Goal: Information Seeking & Learning: Learn about a topic

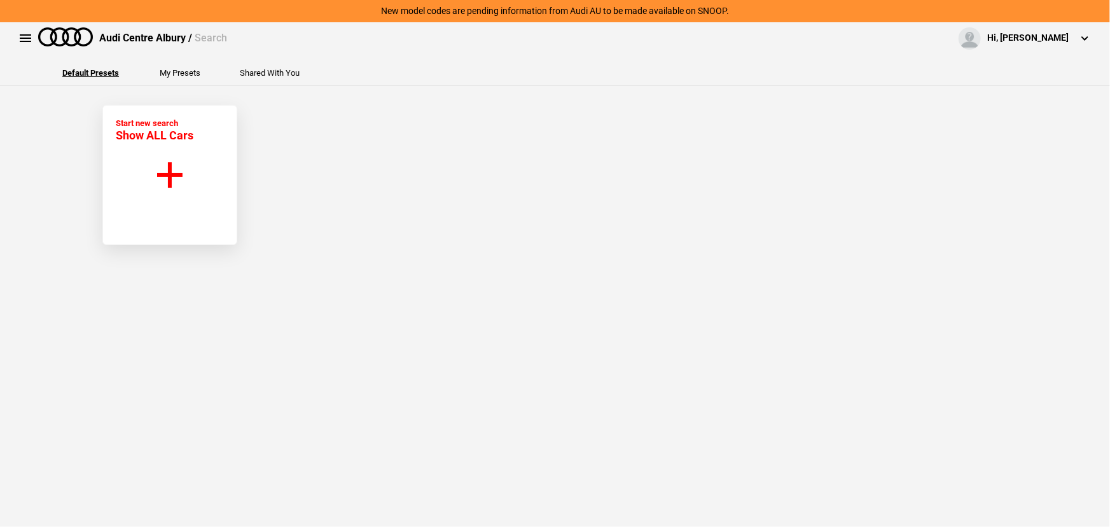
click at [167, 202] on button "Start new search Show ALL Cars" at bounding box center [169, 175] width 135 height 140
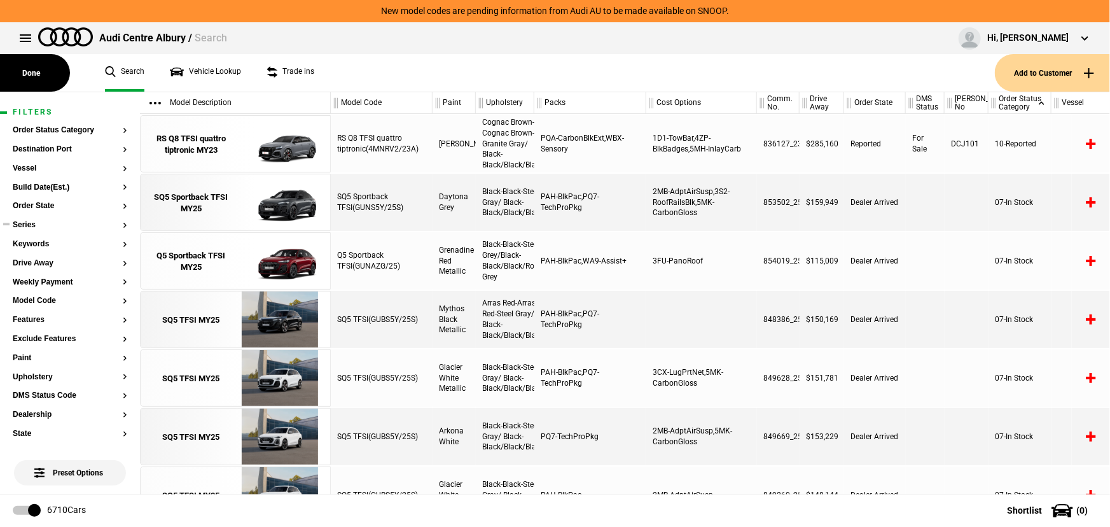
click at [62, 226] on button "Series" at bounding box center [70, 225] width 114 height 9
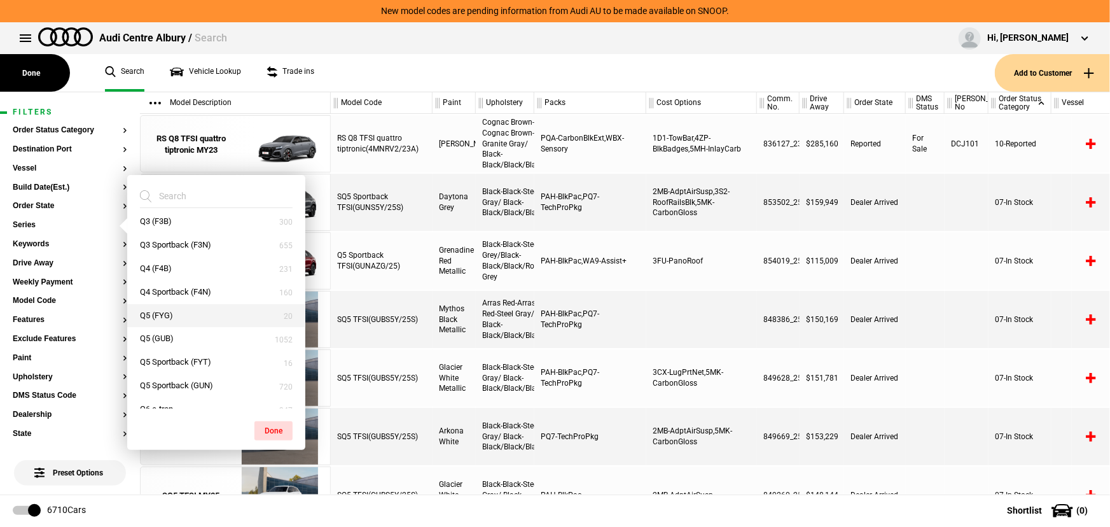
scroll to position [289, 0]
click at [202, 335] on button "Q5 (GUB)" at bounding box center [216, 340] width 178 height 24
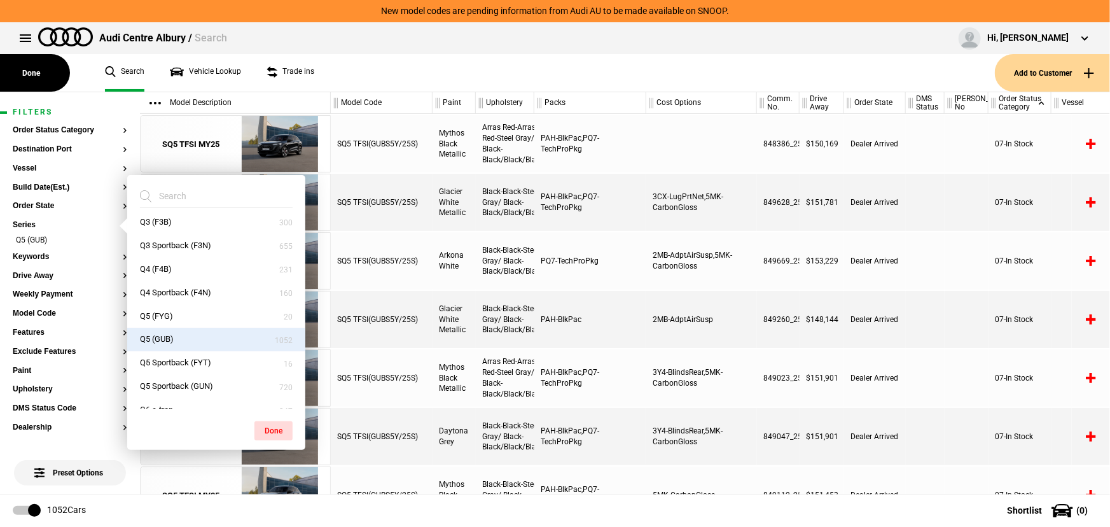
click at [202, 334] on button "Q5 (GUB)" at bounding box center [216, 340] width 178 height 24
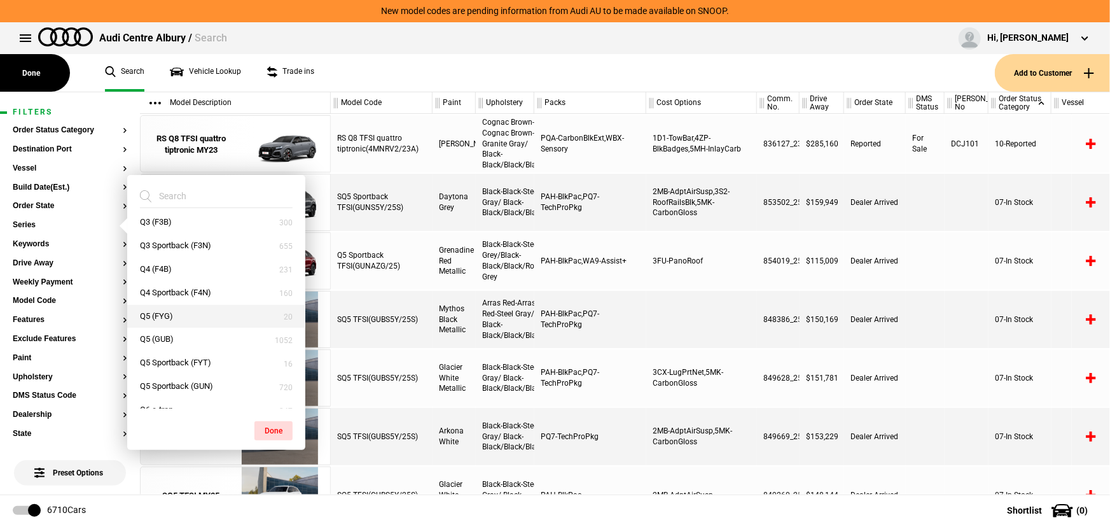
click at [211, 321] on button "Q5 (FYG)" at bounding box center [216, 317] width 178 height 24
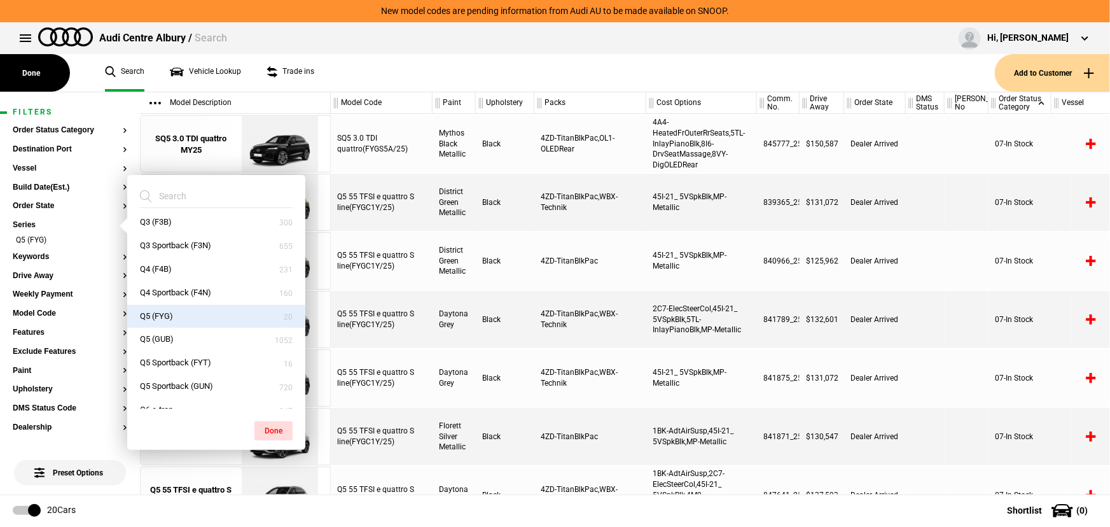
click at [544, 90] on ul "Search Vehicle Lookup Trade ins" at bounding box center [543, 73] width 903 height 38
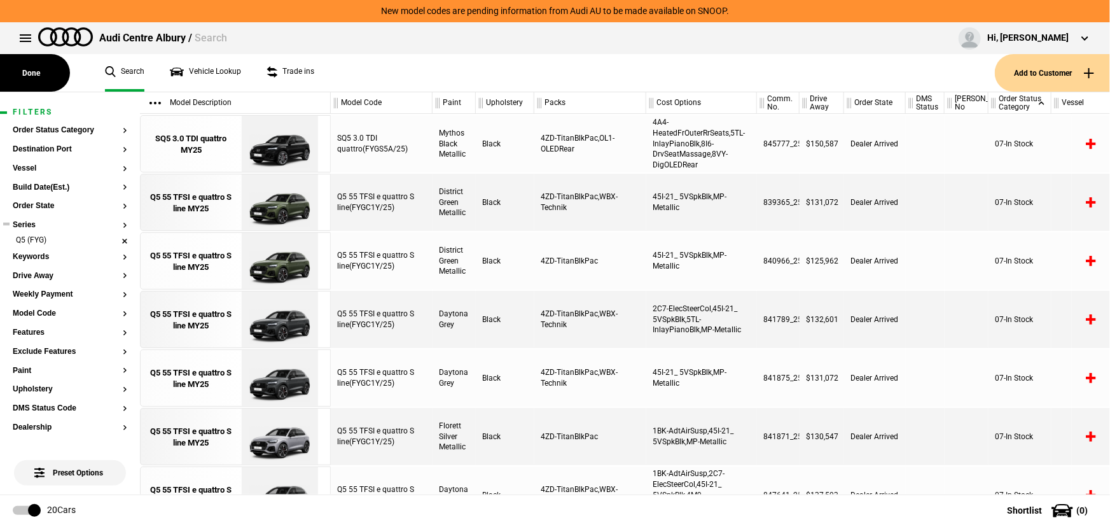
click at [57, 239] on li "Q5 (FYG)" at bounding box center [70, 241] width 114 height 13
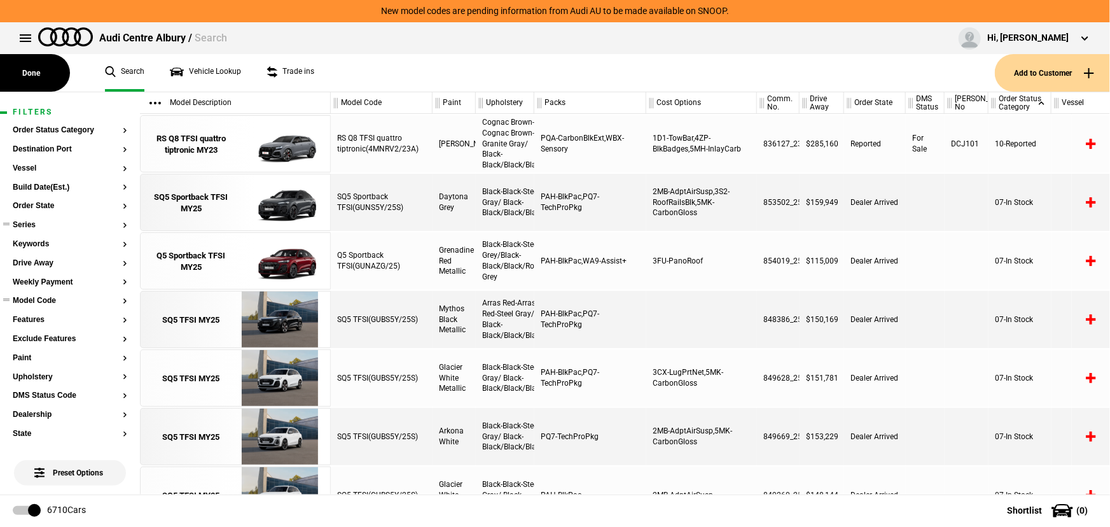
click at [58, 301] on button "Model Code" at bounding box center [70, 300] width 114 height 9
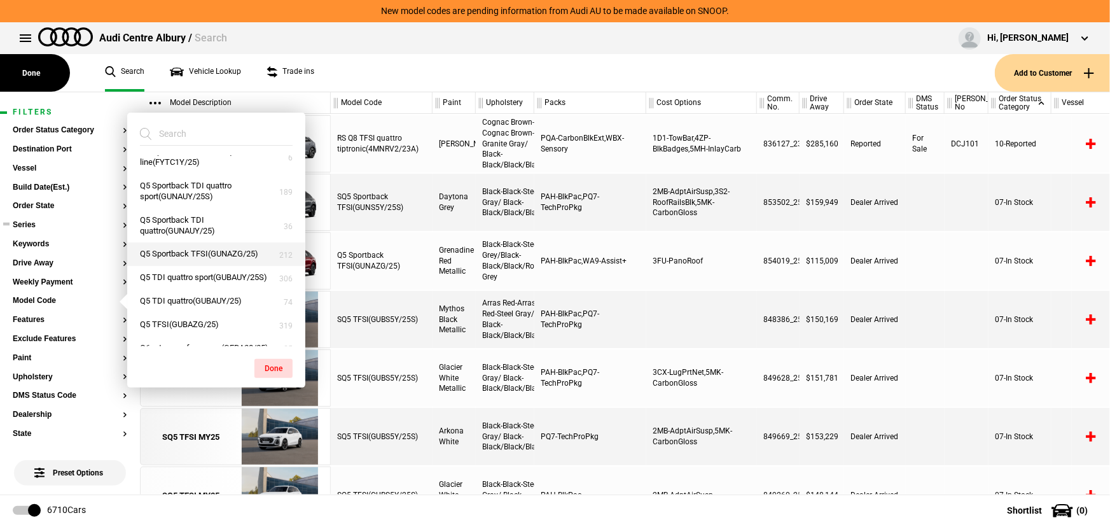
scroll to position [1445, 0]
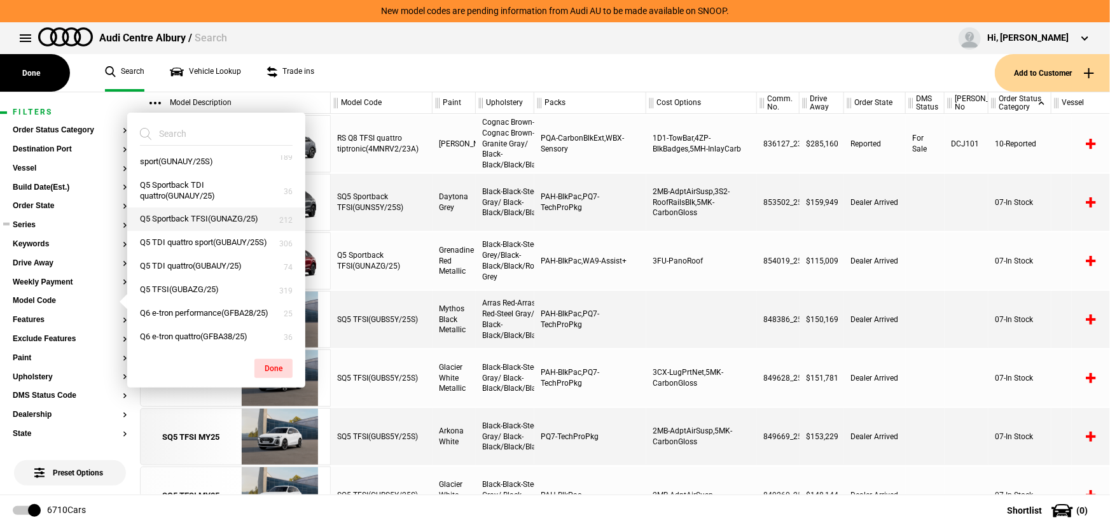
click at [242, 231] on button "Q5 Sportback TFSI(GUNAZG/25)" at bounding box center [216, 219] width 178 height 24
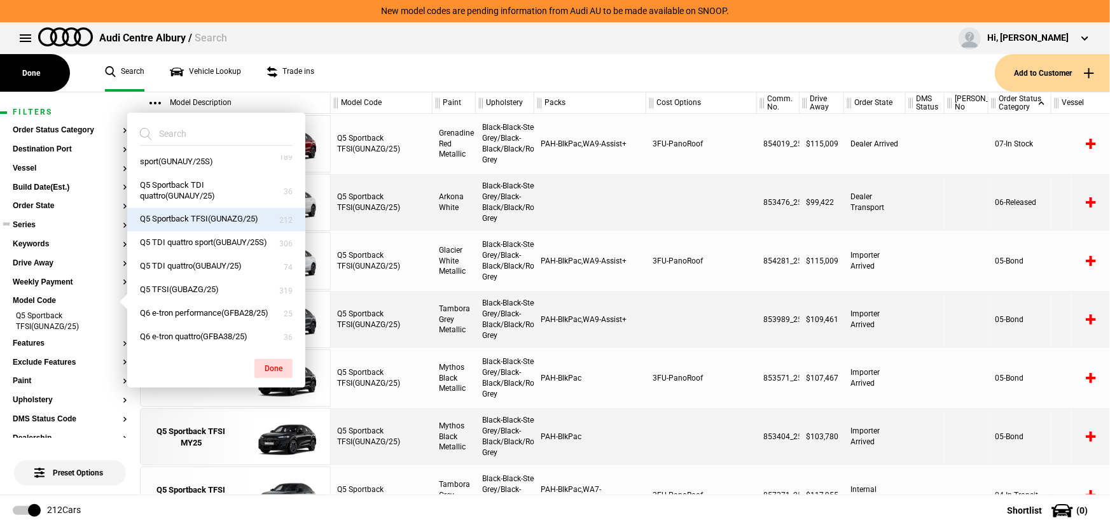
click at [462, 76] on ul "Search Vehicle Lookup Trade ins" at bounding box center [543, 73] width 903 height 38
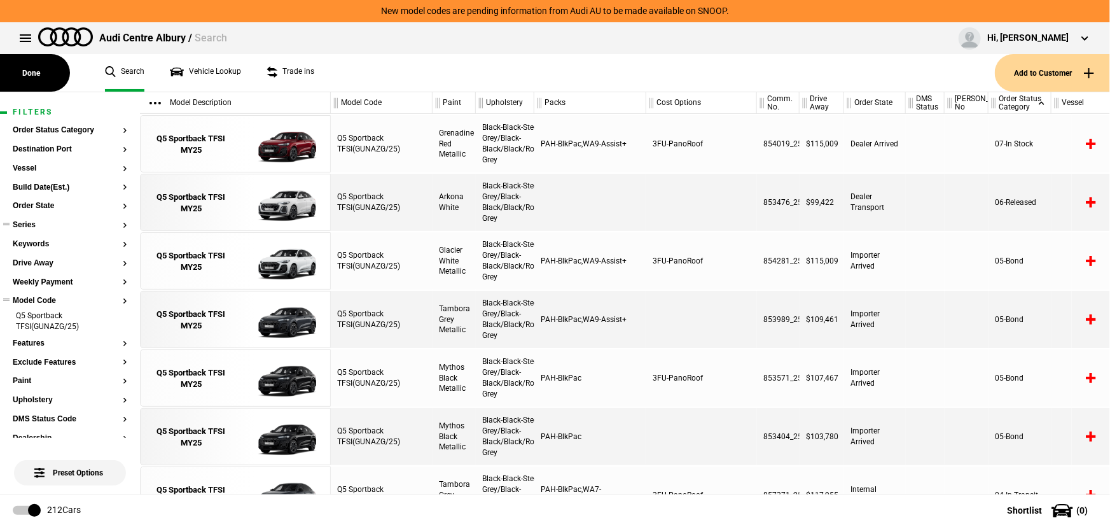
click at [57, 314] on li "Q5 Sportback TFSI(GUNAZG/25)" at bounding box center [70, 322] width 114 height 24
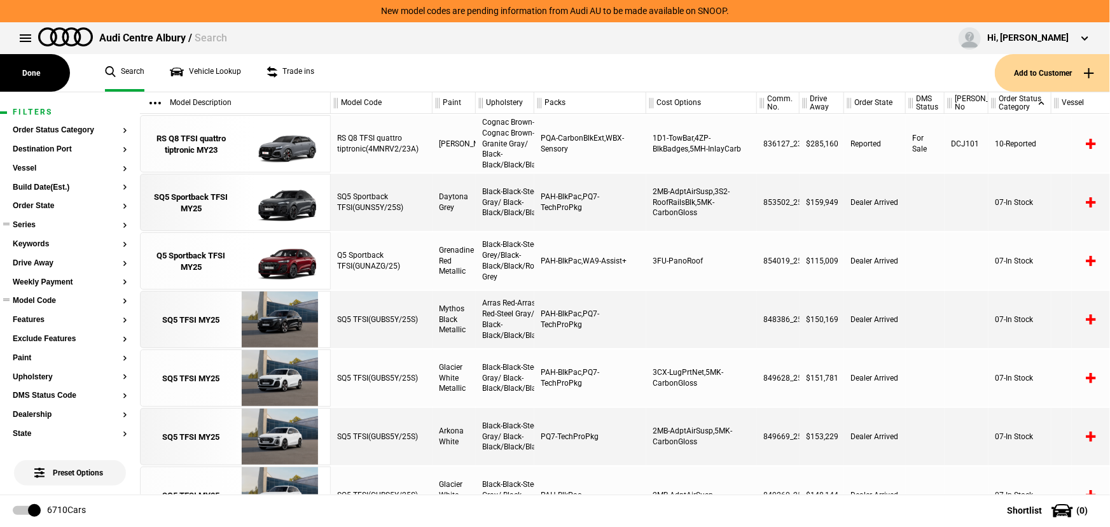
click at [55, 300] on button "Model Code" at bounding box center [70, 300] width 114 height 9
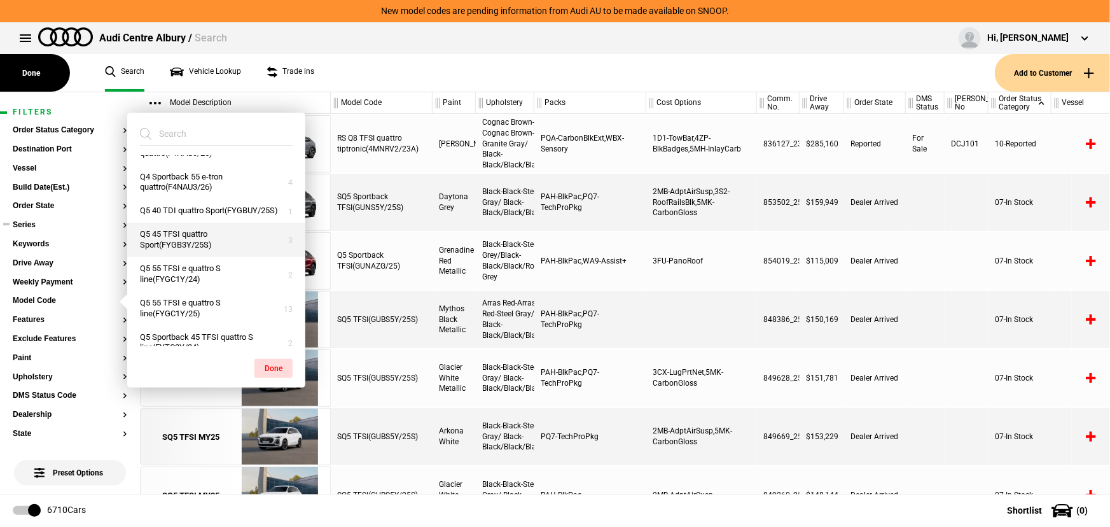
scroll to position [1214, 0]
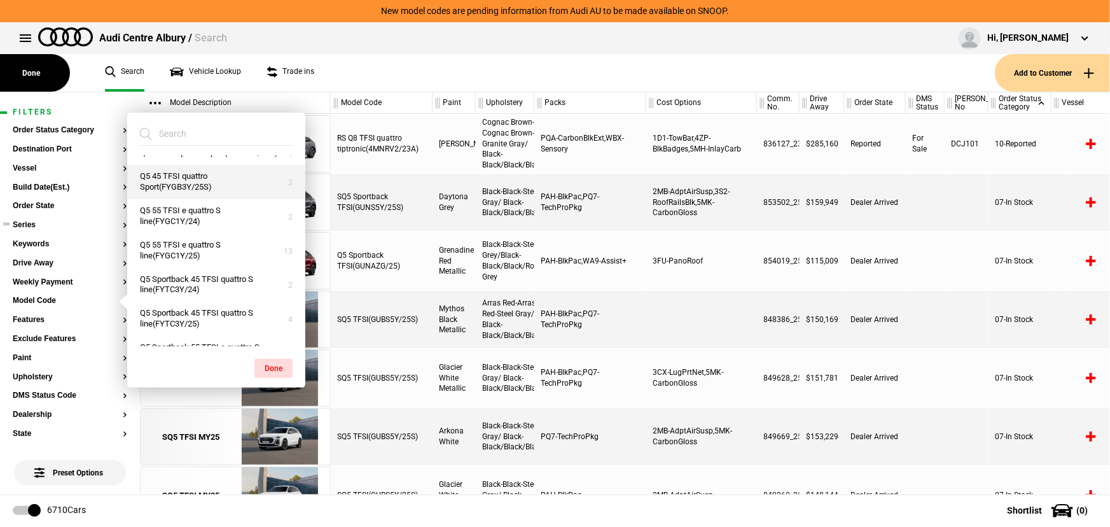
click at [220, 199] on button "Q5 45 TFSI quattro Sport(FYGB3Y/25S)" at bounding box center [216, 182] width 178 height 34
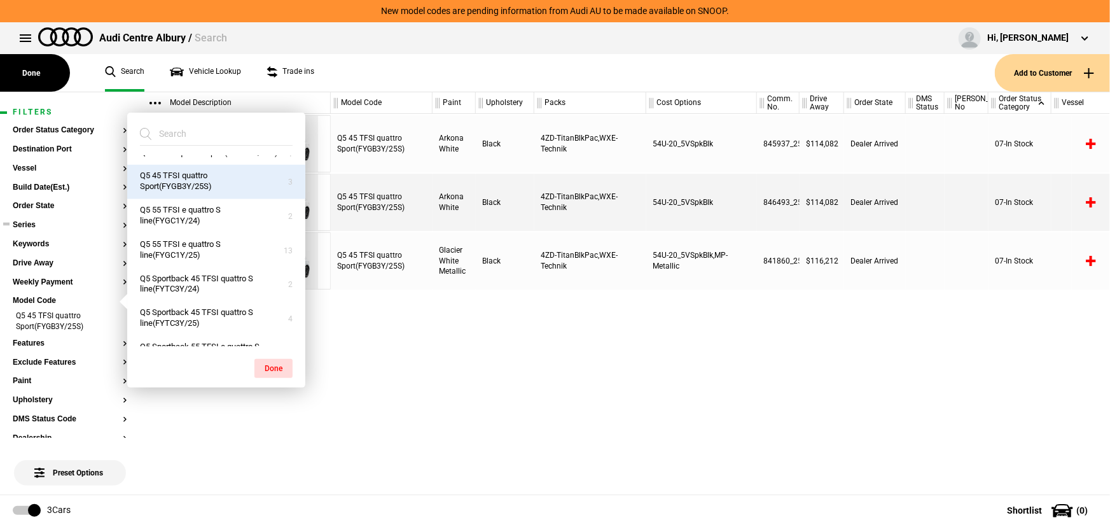
click at [342, 315] on div "Q5 45 TFSI quattro Sport(FYGB3Y/25S) Arkona White Black 4ZD-TitanBlkPac,WXE-Tec…" at bounding box center [720, 304] width 779 height 380
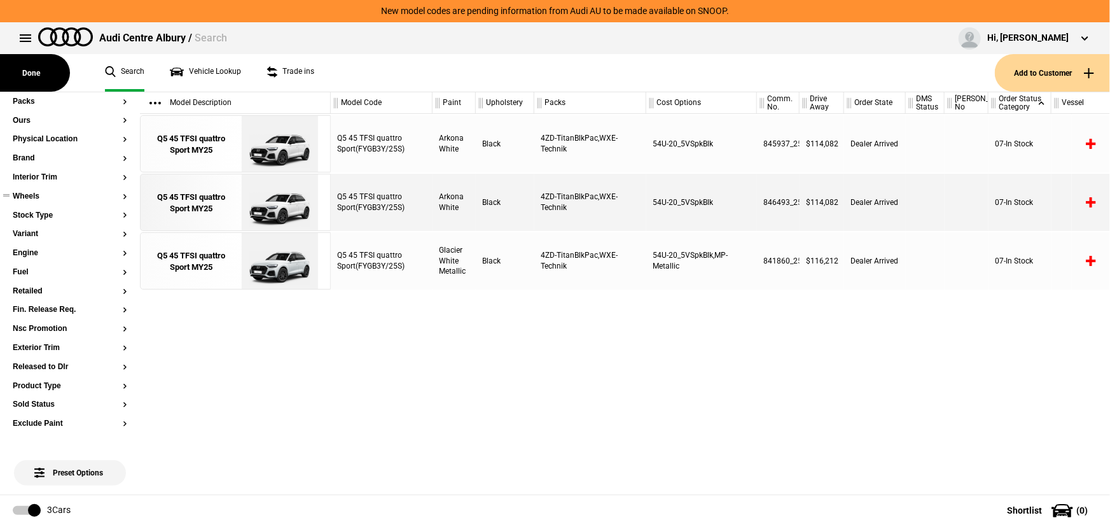
scroll to position [0, 0]
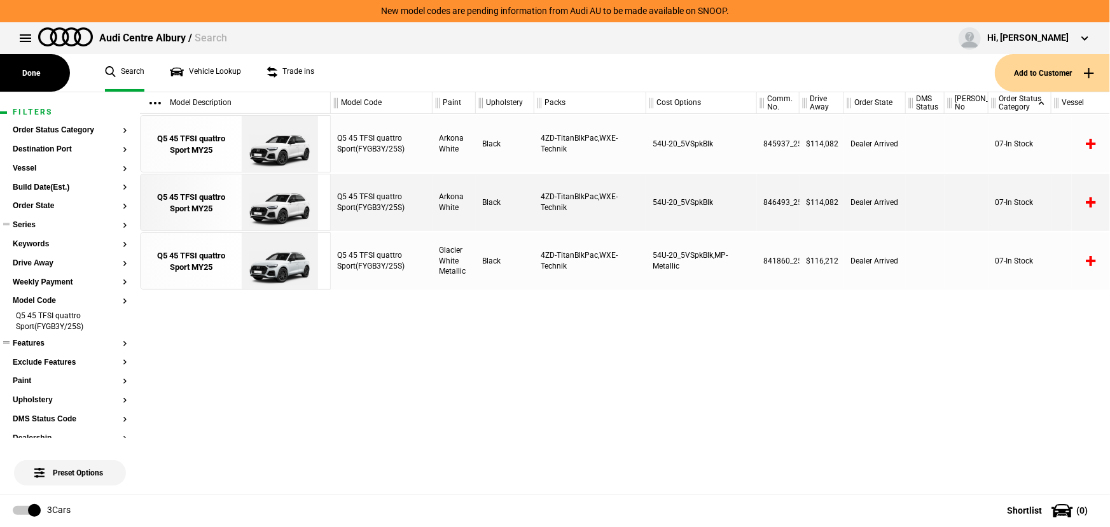
click at [54, 317] on li "Q5 45 TFSI quattro Sport(FYGB3Y/25S)" at bounding box center [70, 322] width 114 height 24
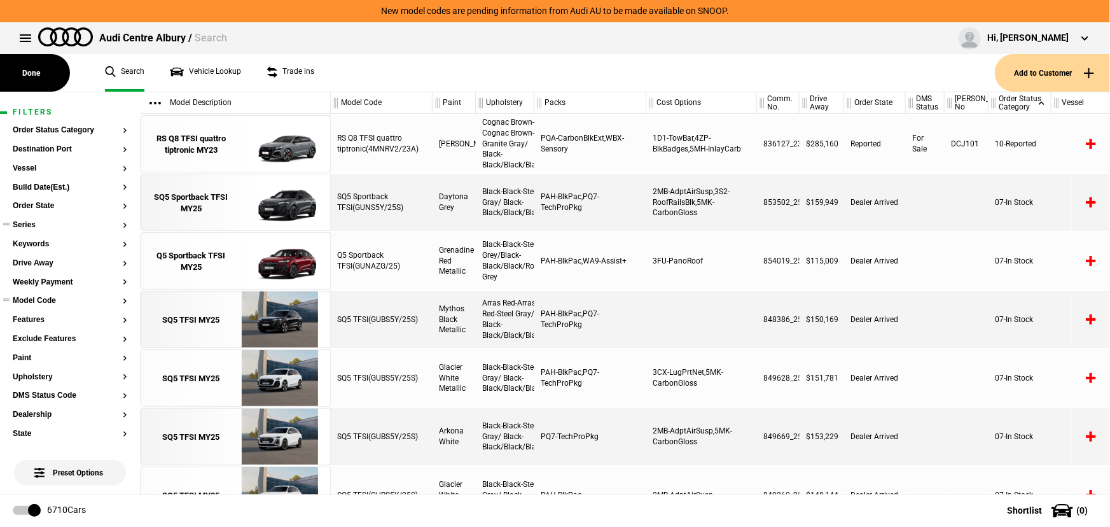
click at [59, 304] on button "Model Code" at bounding box center [70, 300] width 114 height 9
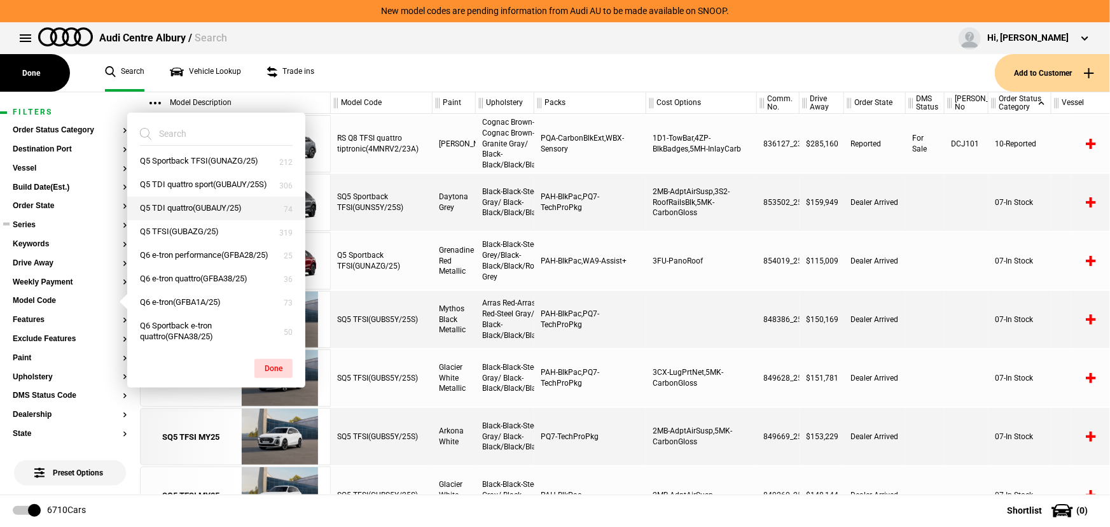
scroll to position [1445, 0]
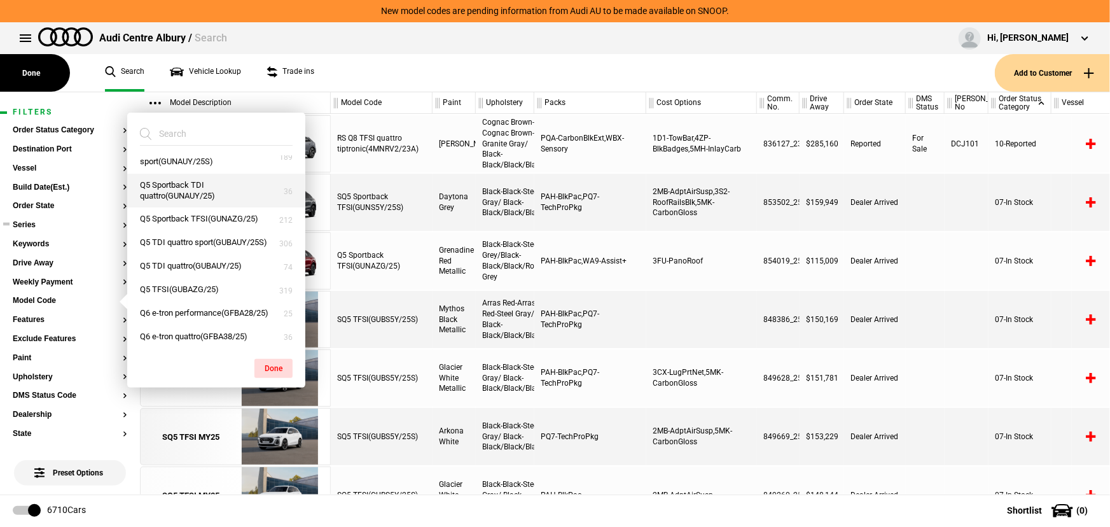
click at [221, 208] on button "Q5 Sportback TDI quattro(GUNAUY/25)" at bounding box center [216, 191] width 178 height 34
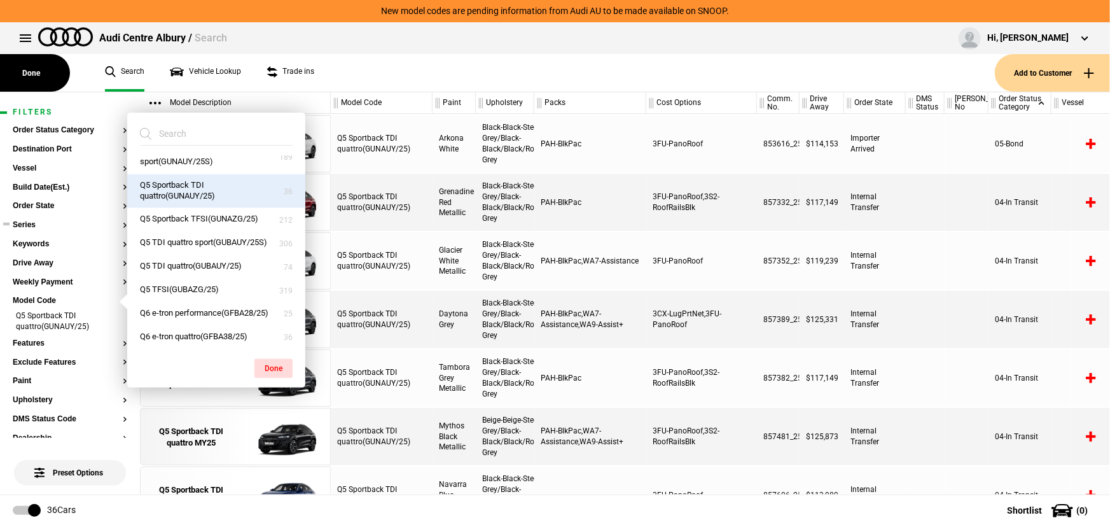
click at [515, 38] on div "Audi Centre Albury / Search Hi, [PERSON_NAME] Edit profile Logout" at bounding box center [555, 38] width 1110 height 32
click at [497, 64] on ul "Search Vehicle Lookup Trade ins" at bounding box center [543, 73] width 903 height 38
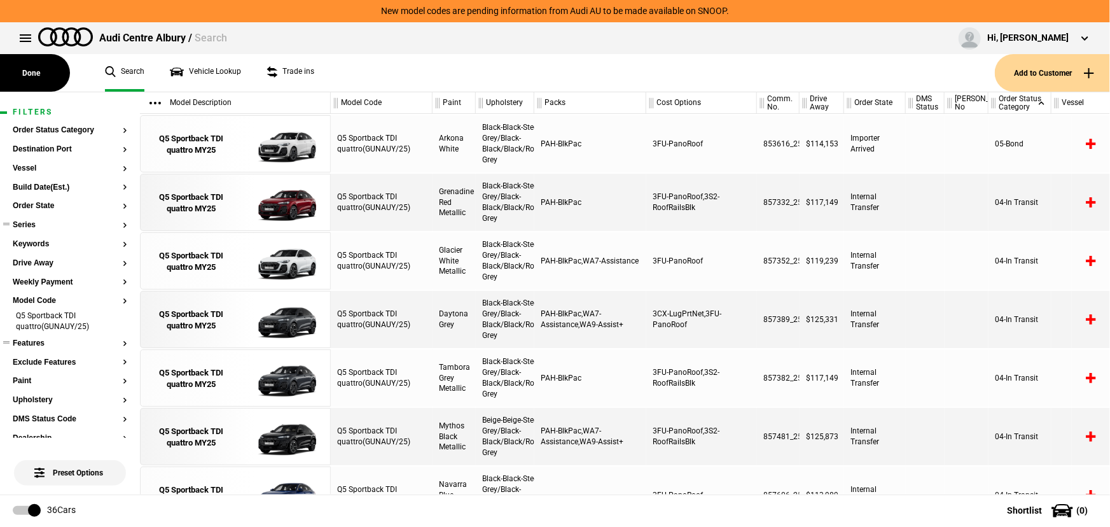
click at [66, 322] on li "Q5 Sportback TDI quattro(GUNAUY/25)" at bounding box center [70, 322] width 114 height 24
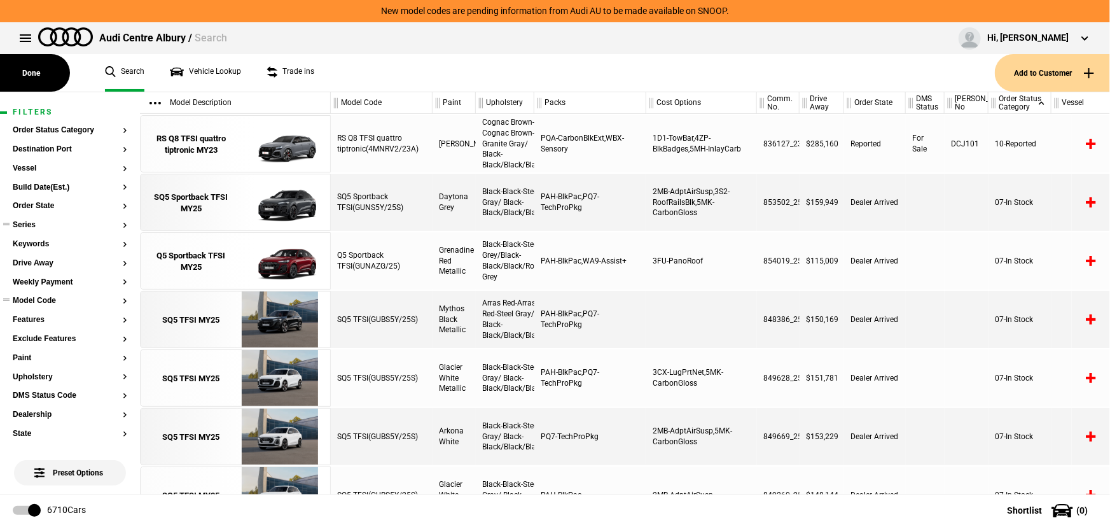
click at [63, 305] on button "Model Code" at bounding box center [70, 300] width 114 height 9
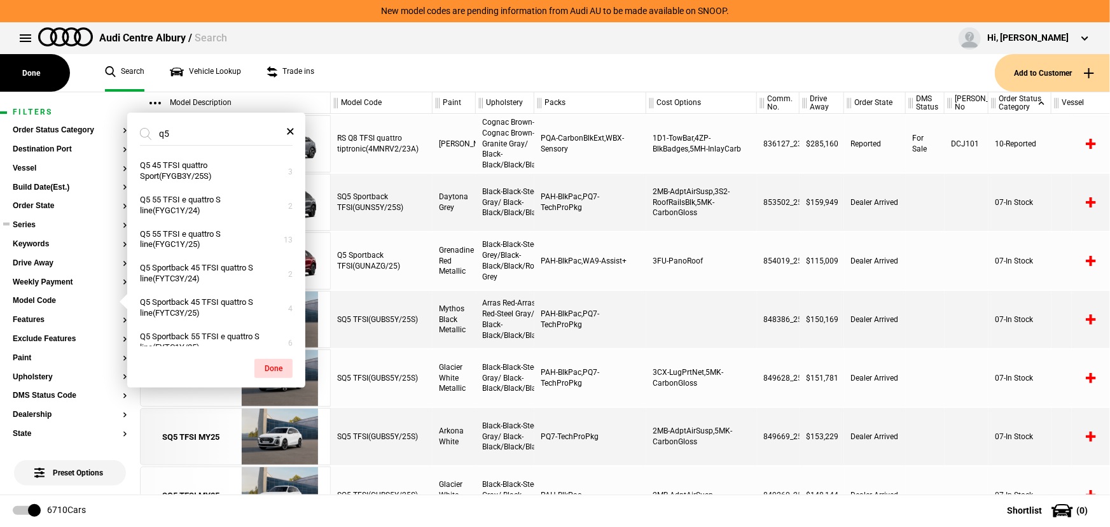
scroll to position [0, 0]
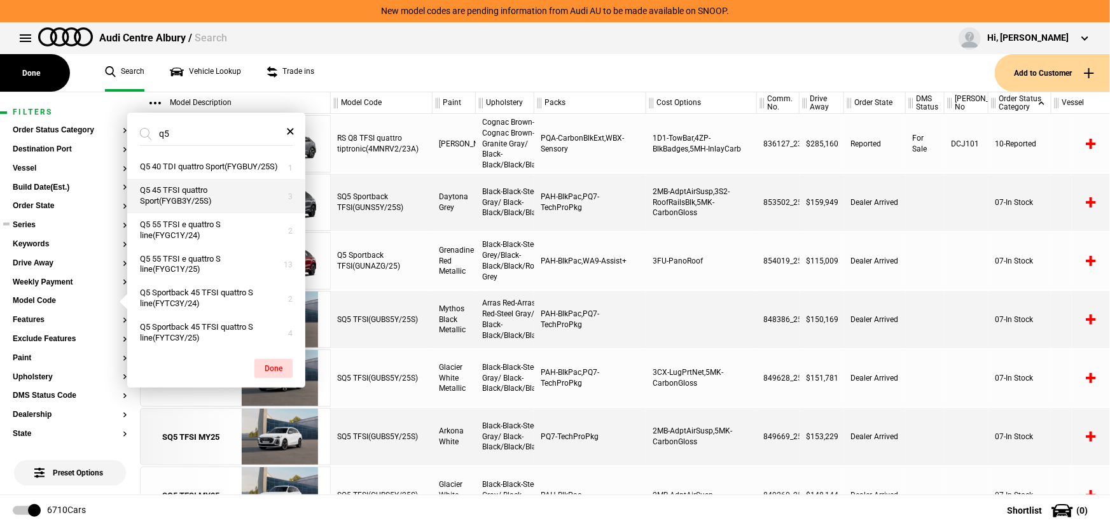
type input "q5"
click at [233, 204] on button "Q5 45 TFSI quattro Sport(FYGB3Y/25S)" at bounding box center [216, 196] width 178 height 34
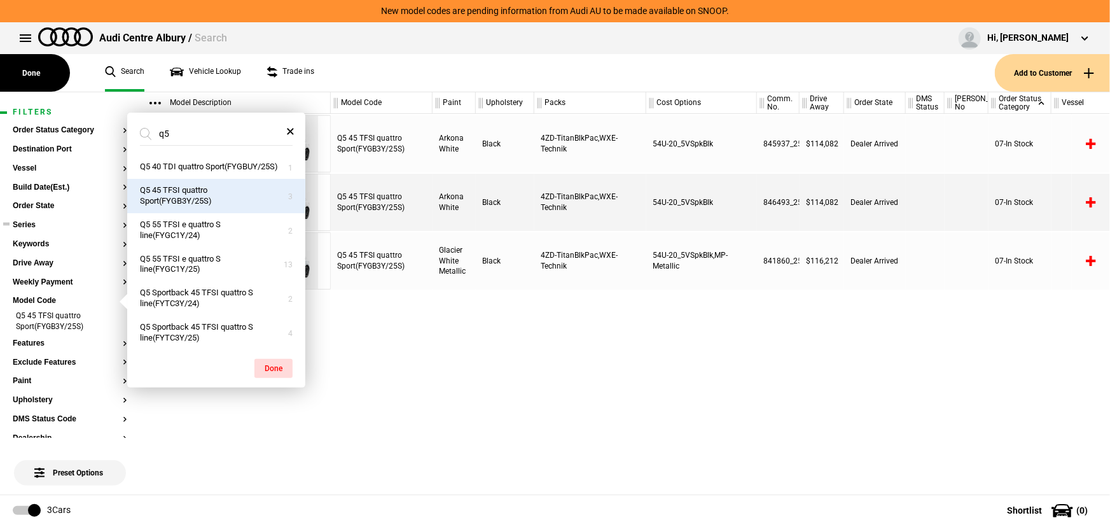
click at [224, 208] on button "Q5 45 TFSI quattro Sport(FYGB3Y/25S)" at bounding box center [216, 196] width 178 height 34
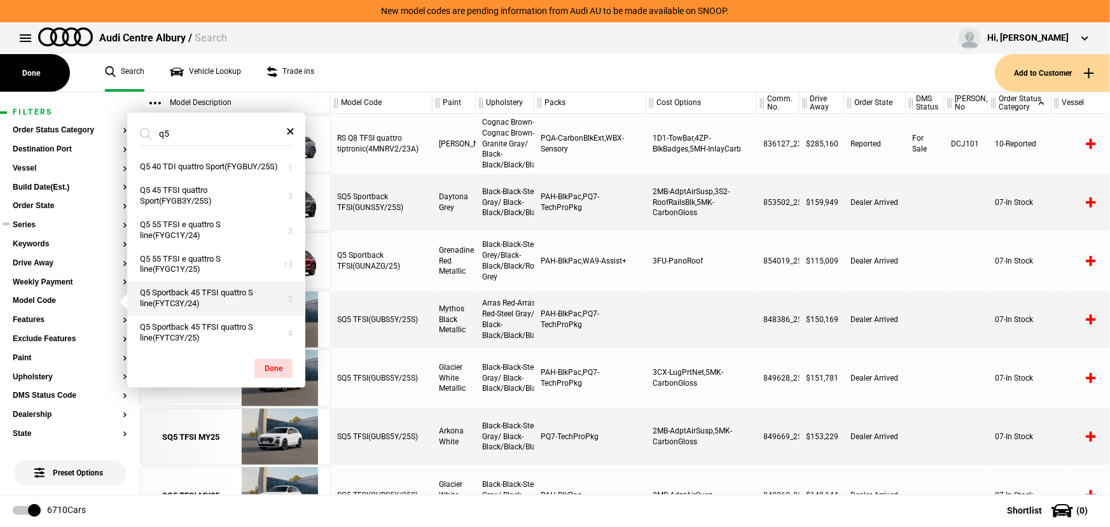
click at [207, 306] on button "Q5 Sportback 45 TFSI quattro S line(FYTC3Y/24)" at bounding box center [216, 298] width 178 height 34
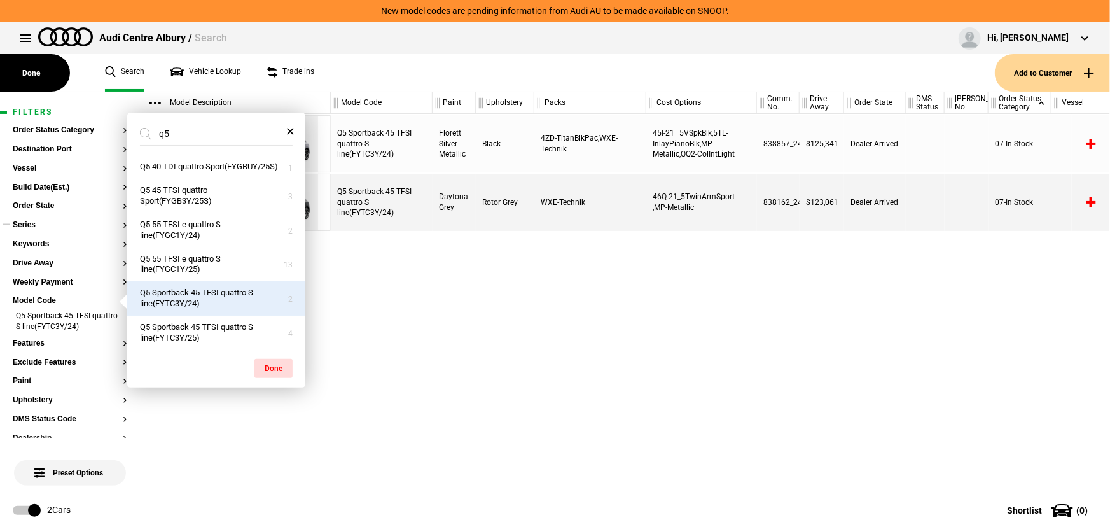
click at [477, 272] on div "Q5 Sportback 45 TFSI quattro S line(FYTC3Y/24) Florett Silver Metallic Black 4Z…" at bounding box center [720, 304] width 779 height 380
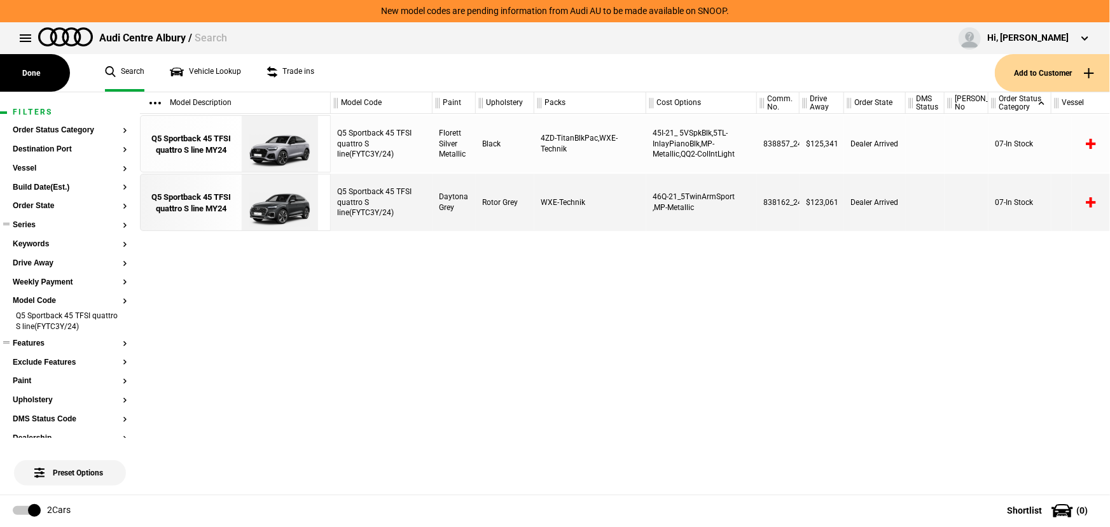
click at [63, 319] on li "Q5 Sportback 45 TFSI quattro S line(FYTC3Y/24)" at bounding box center [70, 322] width 114 height 24
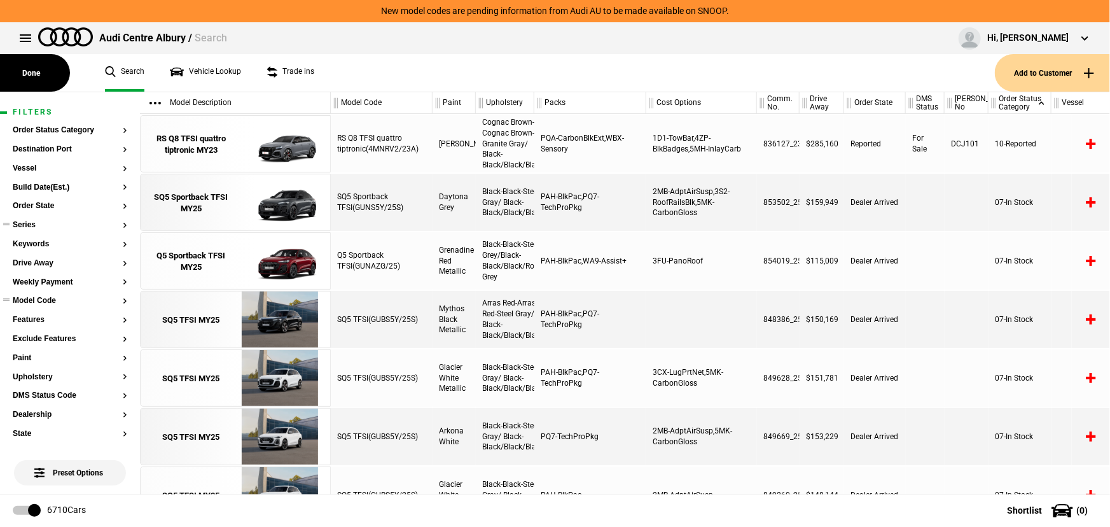
click at [68, 305] on section "Model Code" at bounding box center [70, 305] width 114 height 19
click at [66, 303] on button "Model Code" at bounding box center [70, 300] width 114 height 9
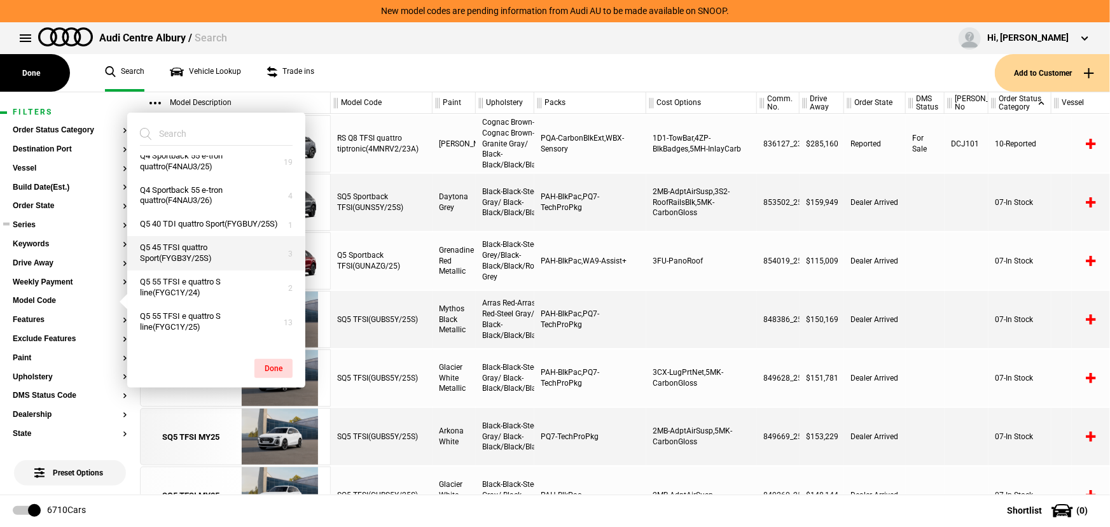
scroll to position [1214, 0]
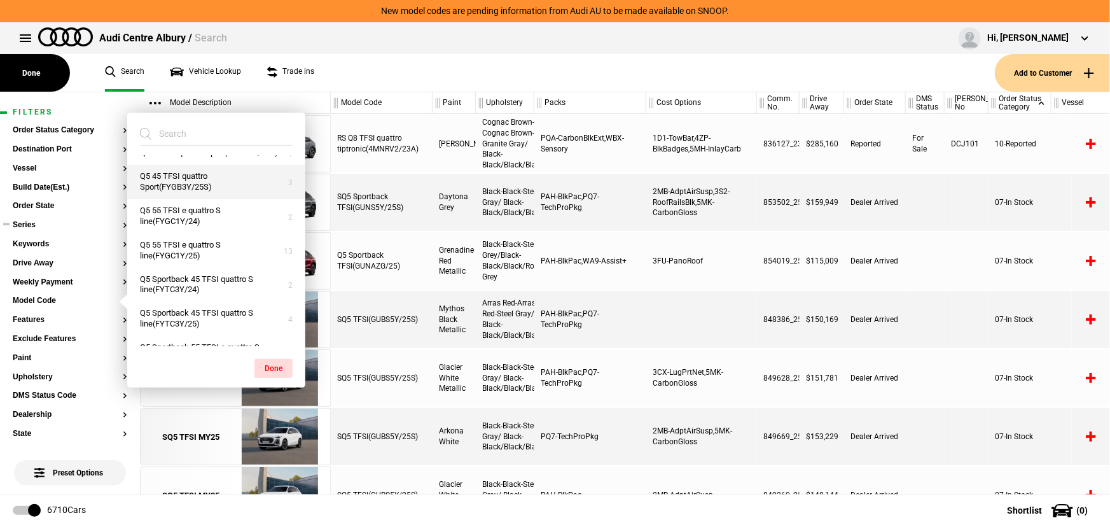
click at [213, 199] on button "Q5 45 TFSI quattro Sport(FYGB3Y/25S)" at bounding box center [216, 182] width 178 height 34
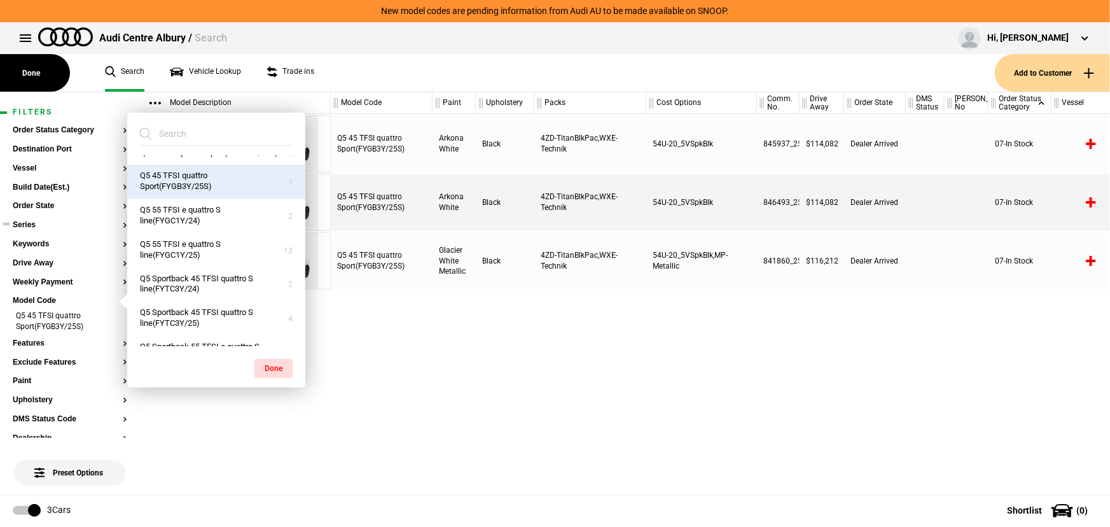
click at [208, 142] on button "Q4 Sportback 55 e-tron quattro(F4NAU3/26)" at bounding box center [216, 124] width 178 height 34
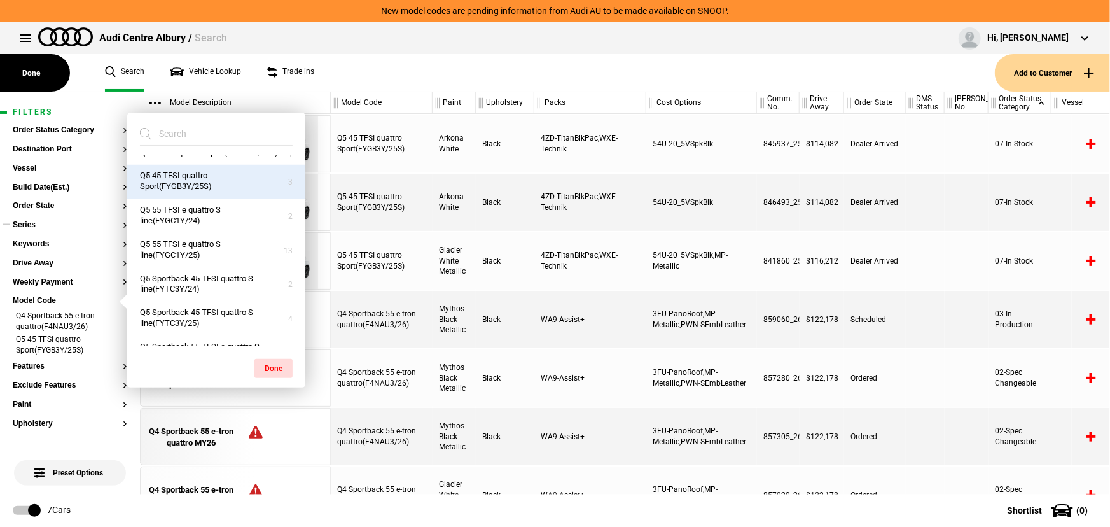
click at [214, 142] on button "Q4 Sportback 55 e-tron quattro(F4NAU3/26)" at bounding box center [216, 124] width 178 height 34
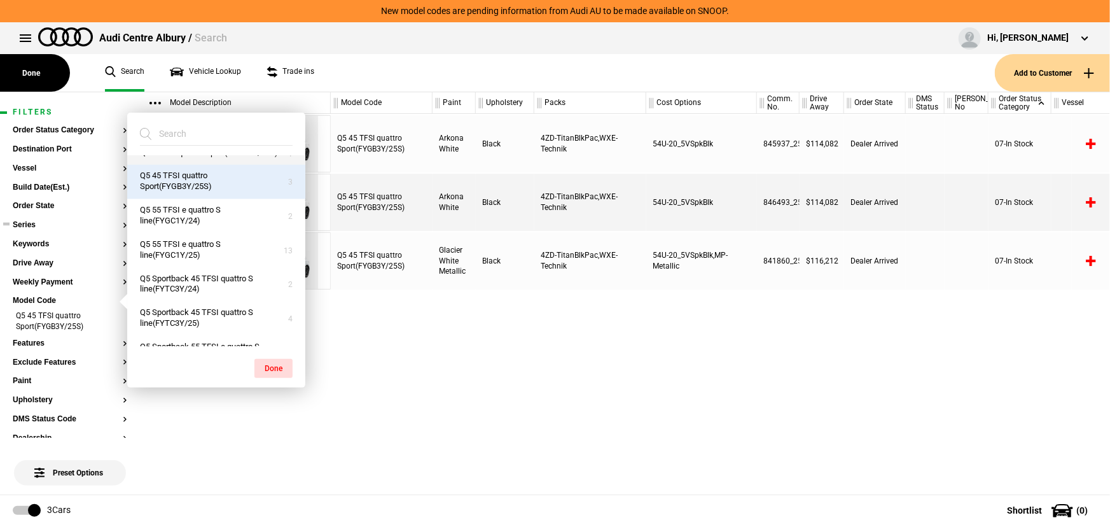
click at [211, 165] on button "Q5 40 TDI quattro Sport(FYGBUY/25S)" at bounding box center [216, 153] width 178 height 24
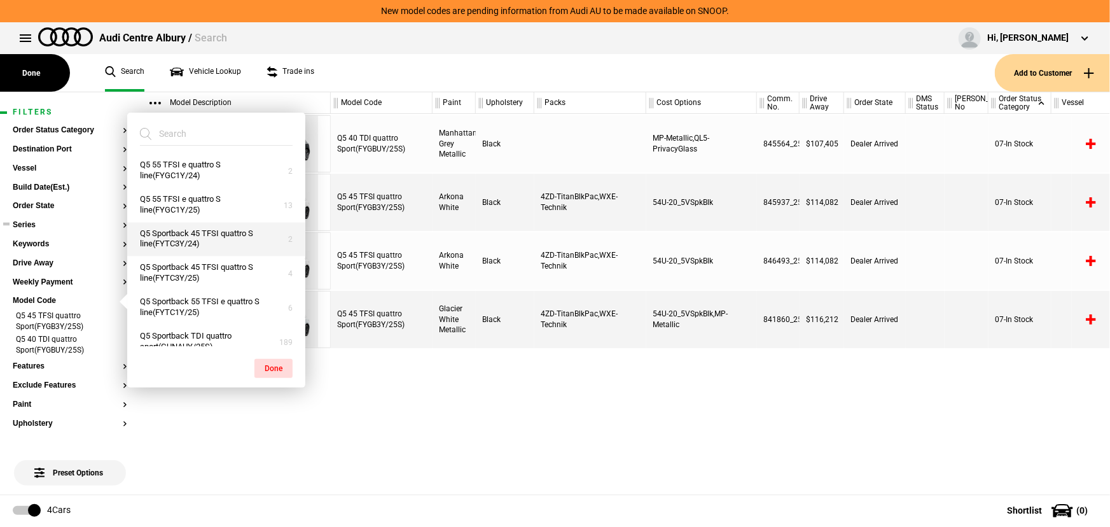
scroll to position [1329, 0]
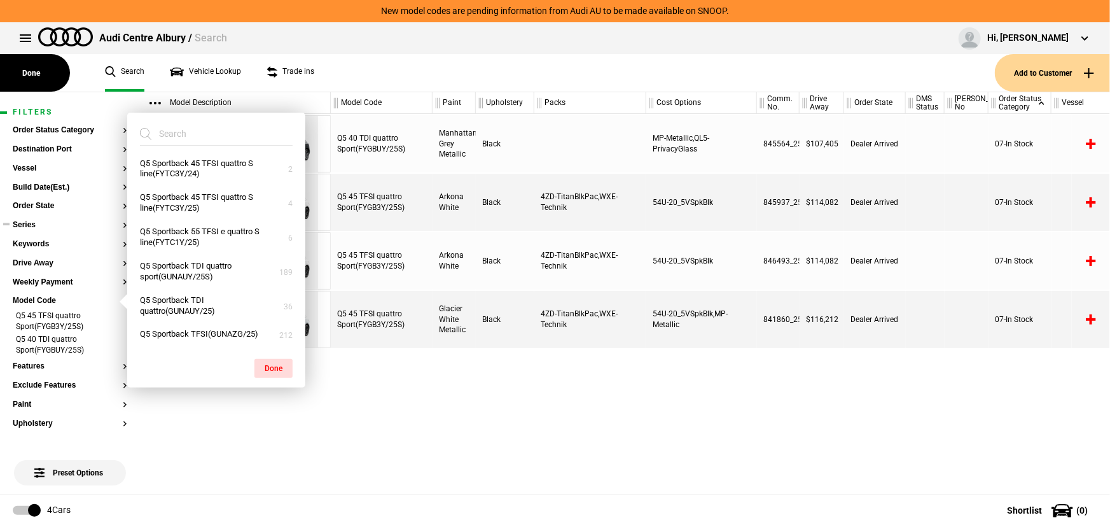
click at [219, 118] on button "Q5 55 TFSI e quattro S line(FYGC1Y/24)" at bounding box center [216, 101] width 178 height 34
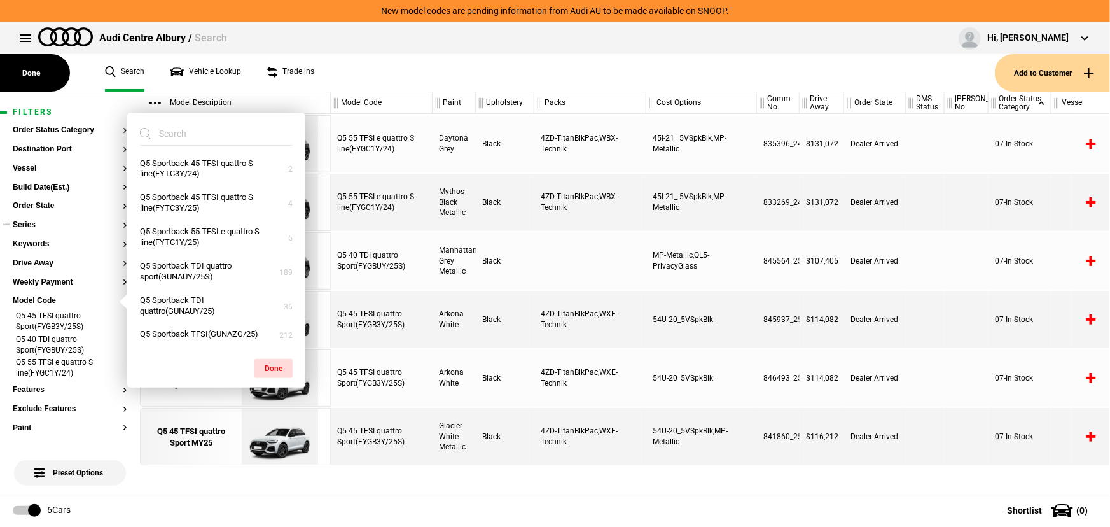
click at [214, 153] on button "Q5 55 TFSI e quattro S line(FYGC1Y/25)" at bounding box center [216, 135] width 178 height 34
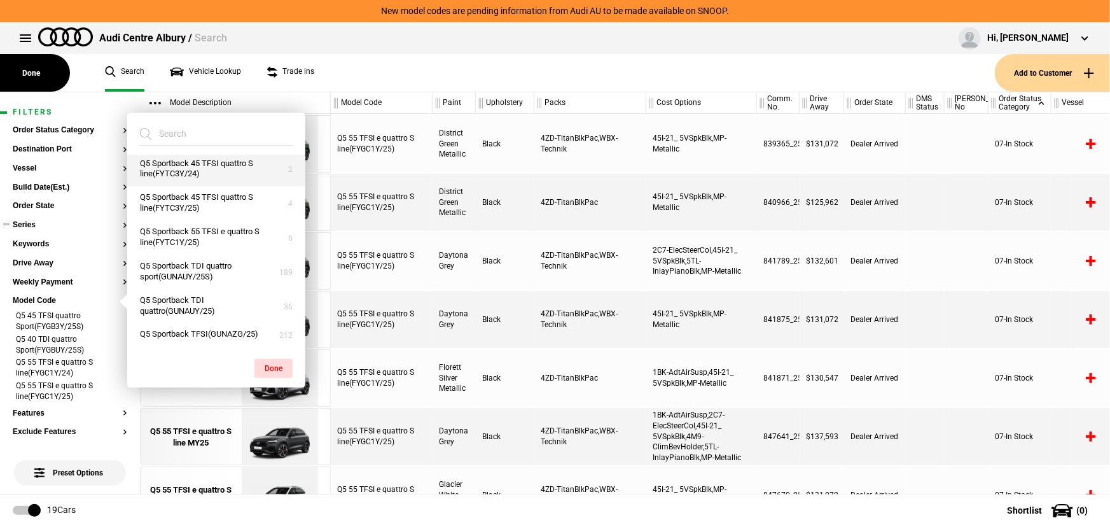
click at [212, 187] on button "Q5 Sportback 45 TFSI quattro S line(FYTC3Y/24)" at bounding box center [216, 170] width 178 height 34
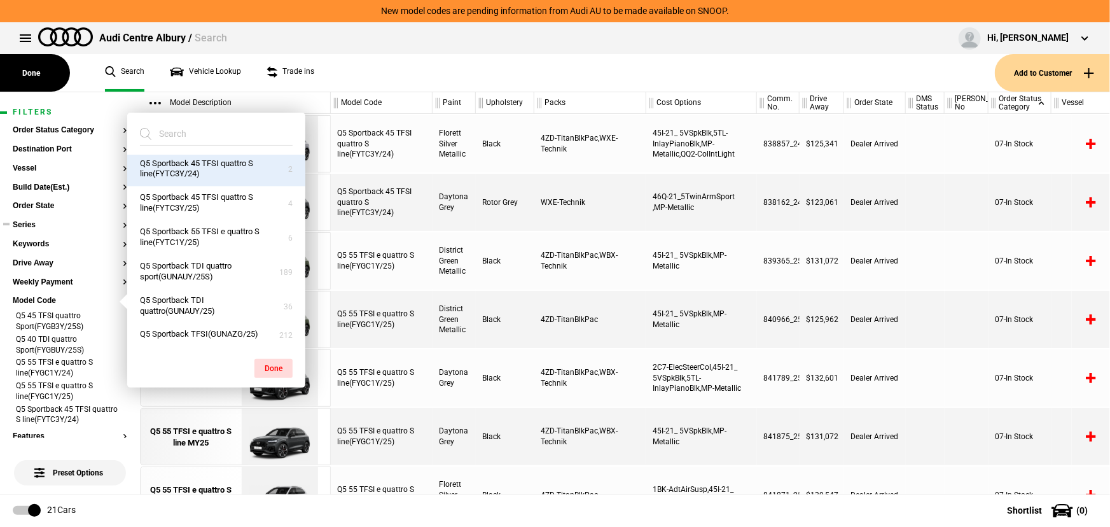
click at [413, 78] on ul "Search Vehicle Lookup Trade ins" at bounding box center [543, 73] width 903 height 38
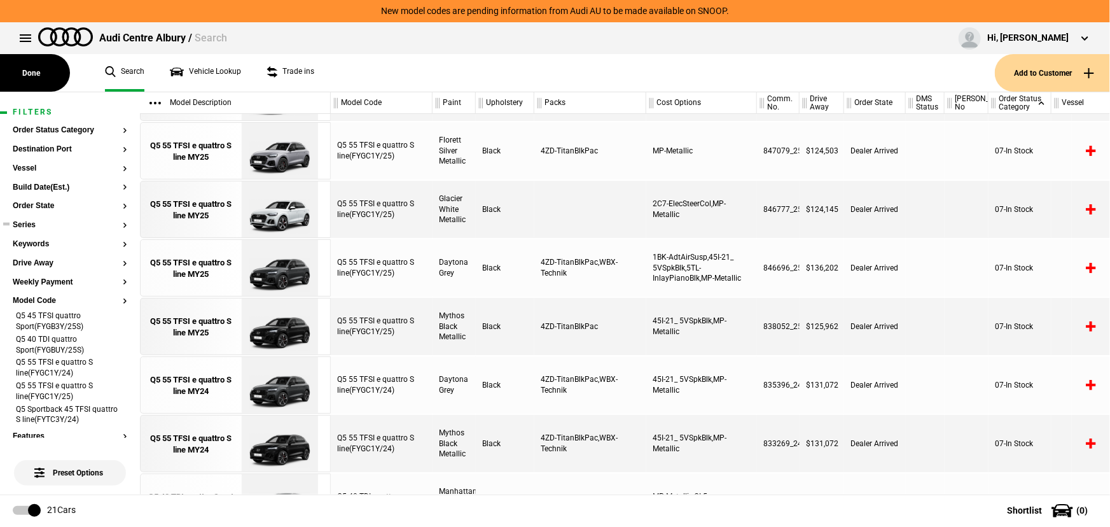
scroll to position [630, 0]
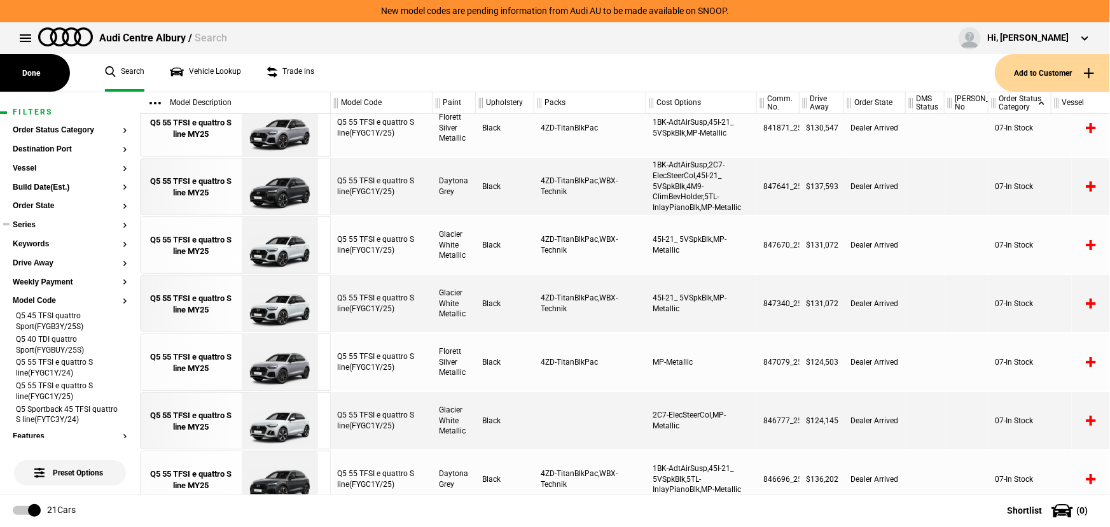
click at [821, 102] on div "Drive Away" at bounding box center [822, 103] width 44 height 22
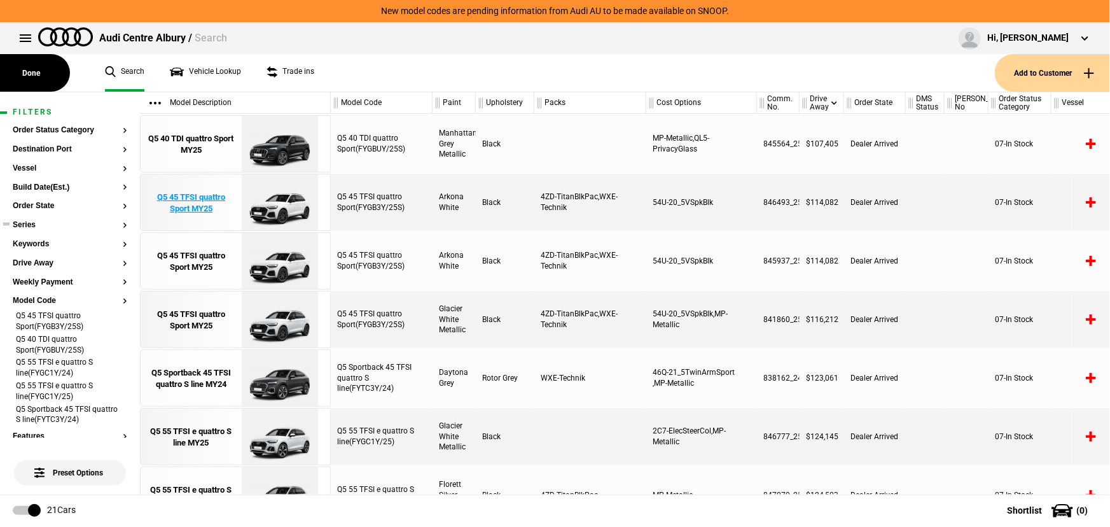
click at [197, 203] on div "Q5 45 TFSI quattro Sport MY25" at bounding box center [191, 202] width 88 height 23
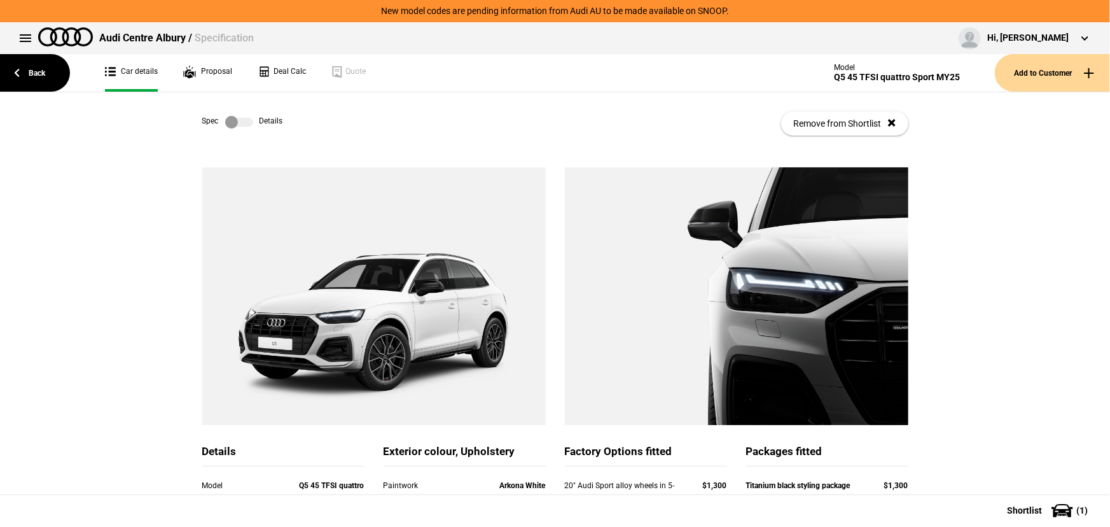
click at [236, 127] on label at bounding box center [239, 122] width 28 height 13
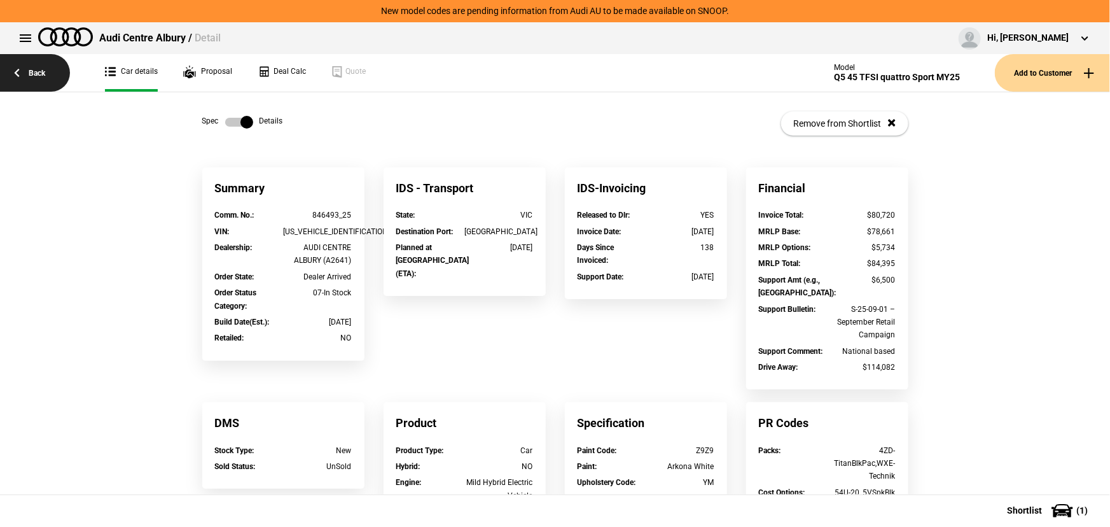
click at [30, 79] on link "Back" at bounding box center [35, 73] width 70 height 38
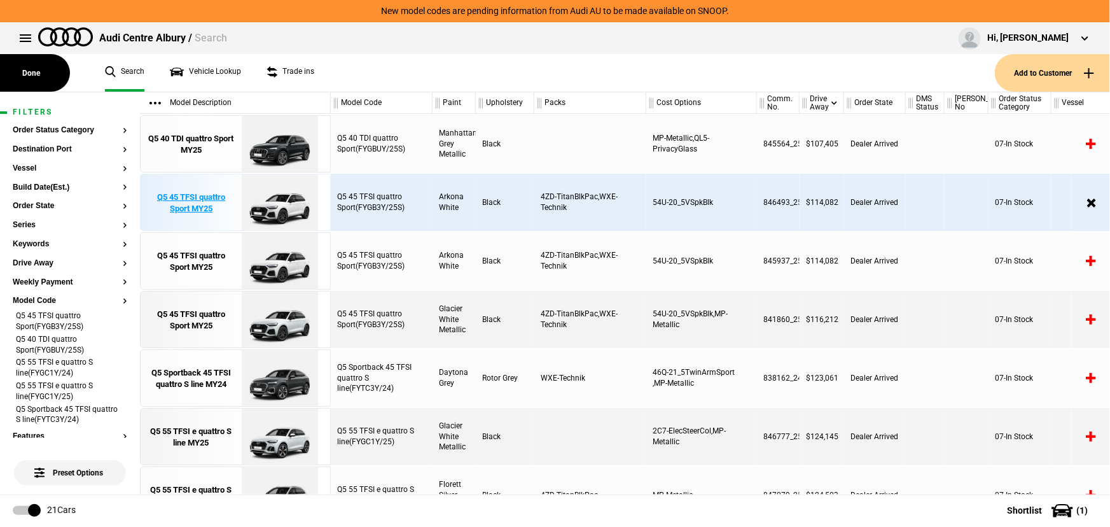
click at [186, 207] on div "Q5 45 TFSI quattro Sport MY25" at bounding box center [191, 202] width 88 height 23
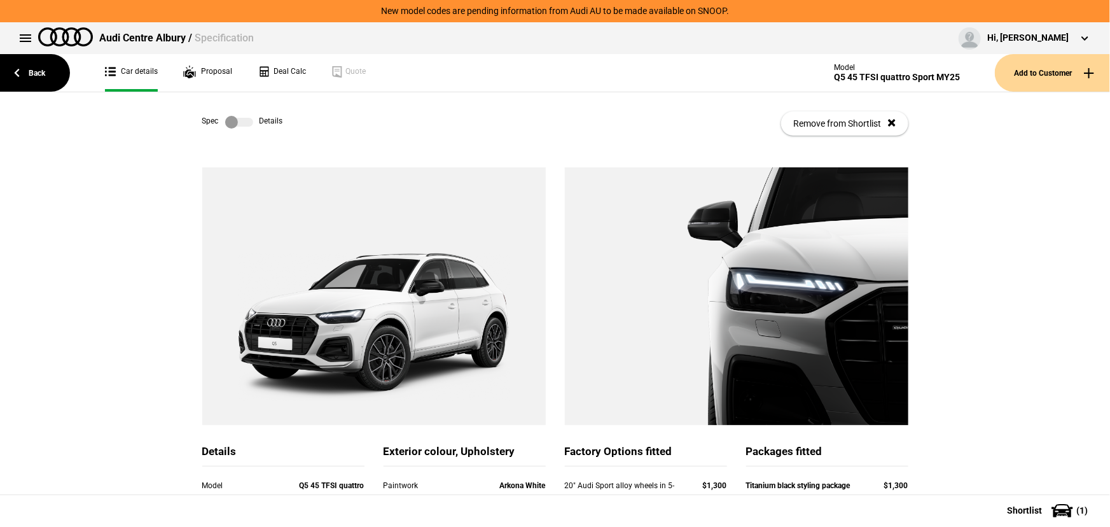
click at [248, 114] on div "Spec Details Remove from Shortlist" at bounding box center [555, 123] width 706 height 62
click at [241, 121] on label at bounding box center [239, 122] width 28 height 13
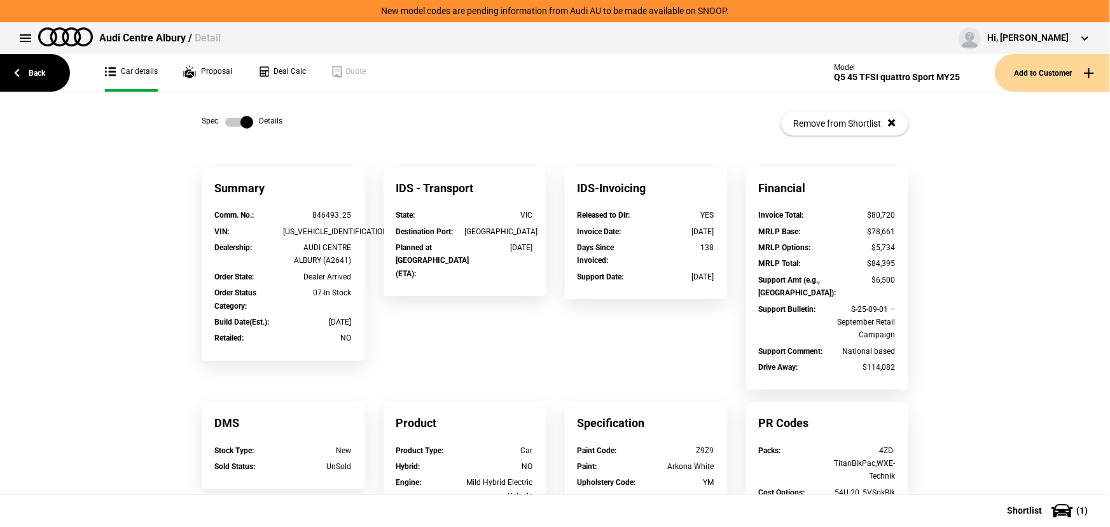
click at [242, 119] on label at bounding box center [239, 122] width 28 height 13
